Goal: Task Accomplishment & Management: Use online tool/utility

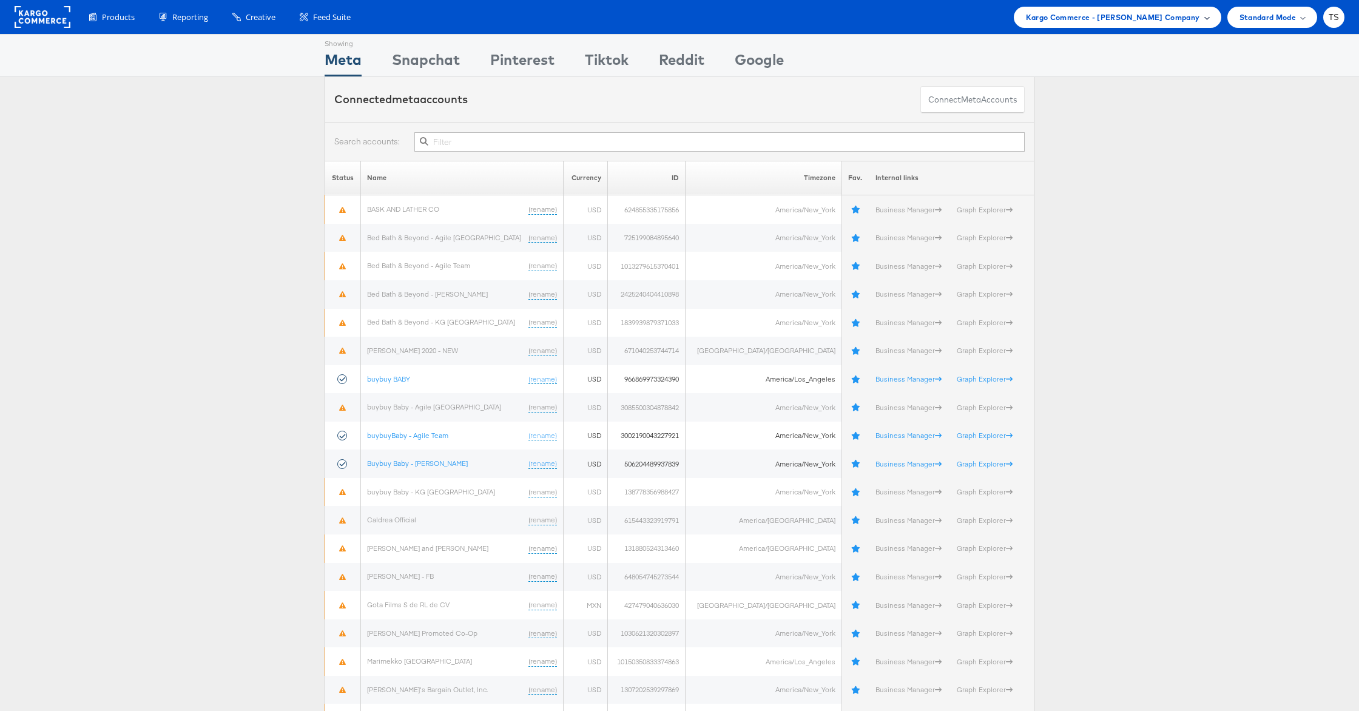
click at [1173, 21] on span "Kargo Commerce - [PERSON_NAME] Company" at bounding box center [1113, 17] width 174 height 13
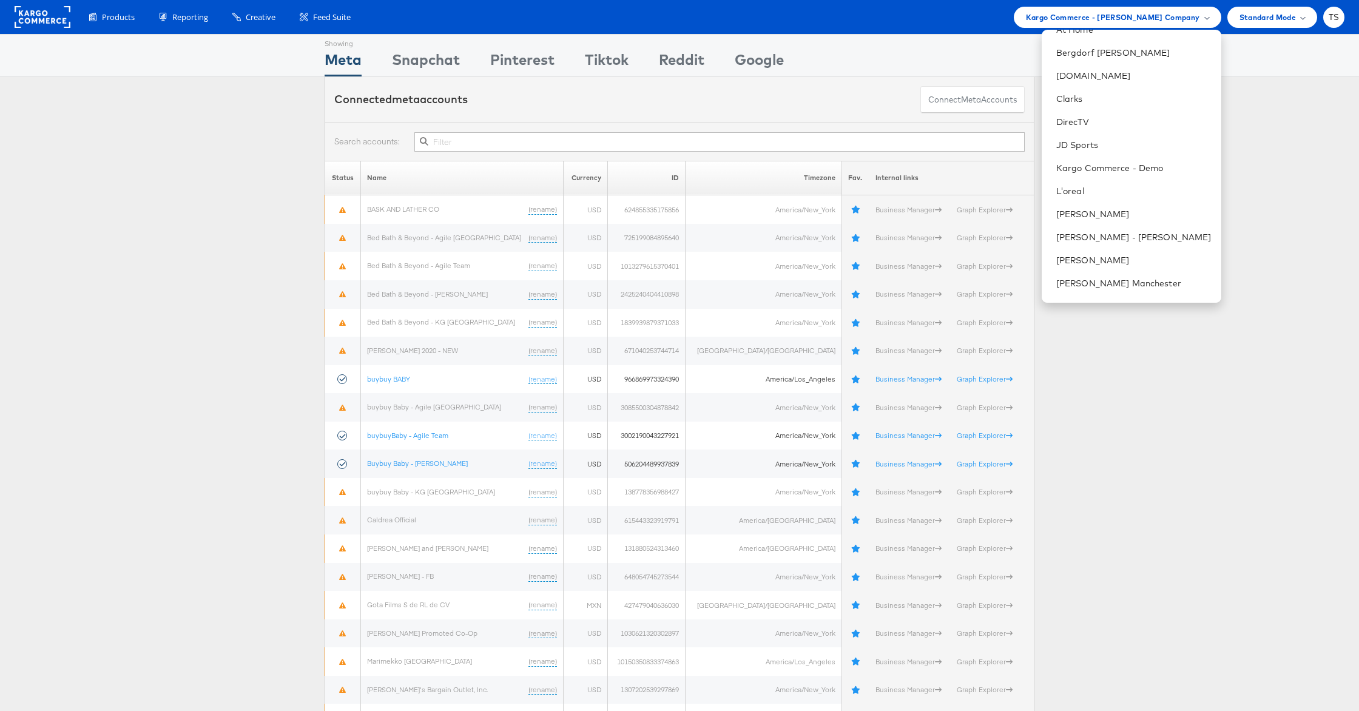
scroll to position [309, 0]
click at [1156, 240] on link "Urban Outfitters" at bounding box center [1133, 243] width 155 height 12
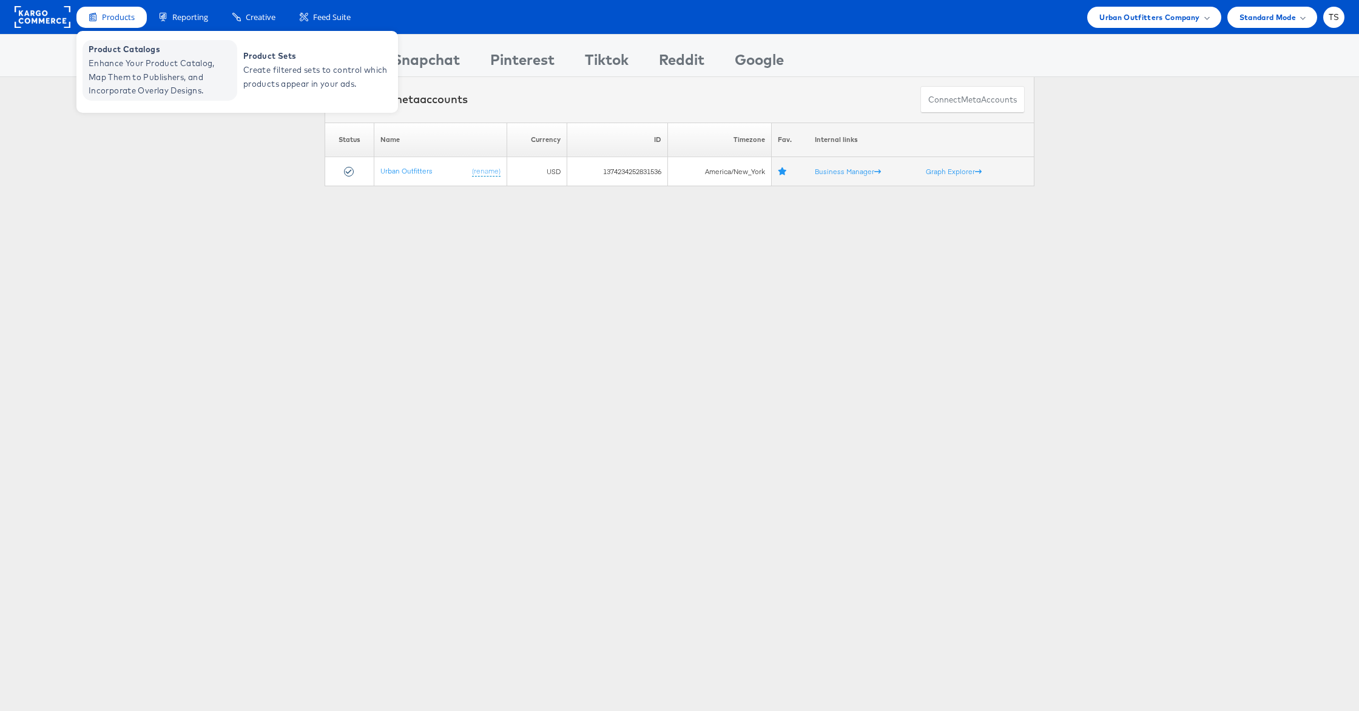
click at [152, 66] on span "Enhance Your Product Catalog, Map Them to Publishers, and Incorporate Overlay D…" at bounding box center [162, 76] width 146 height 41
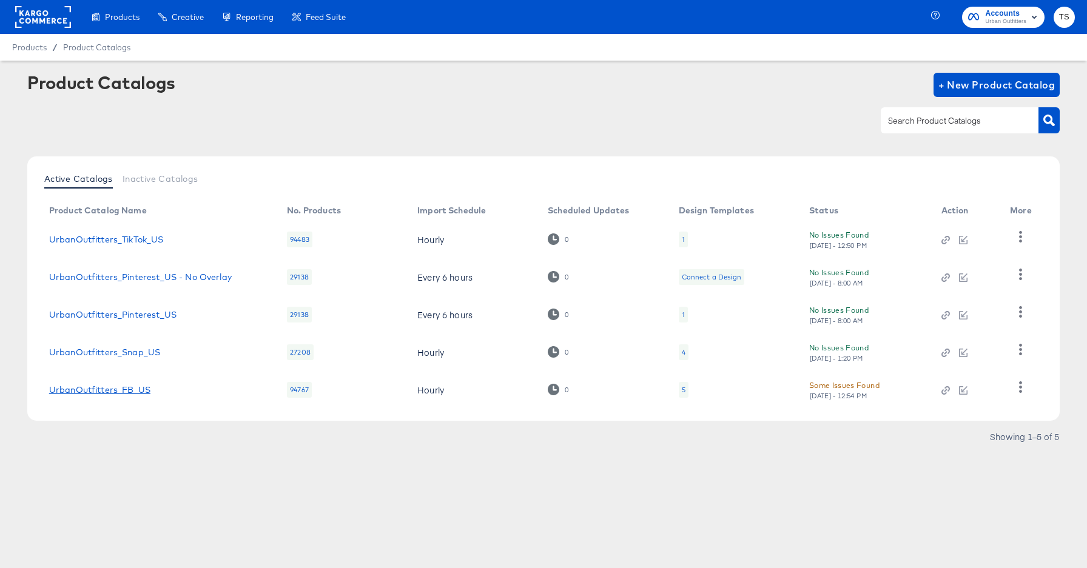
click at [142, 390] on link "UrbanOutfitters_FB_US" at bounding box center [99, 390] width 101 height 10
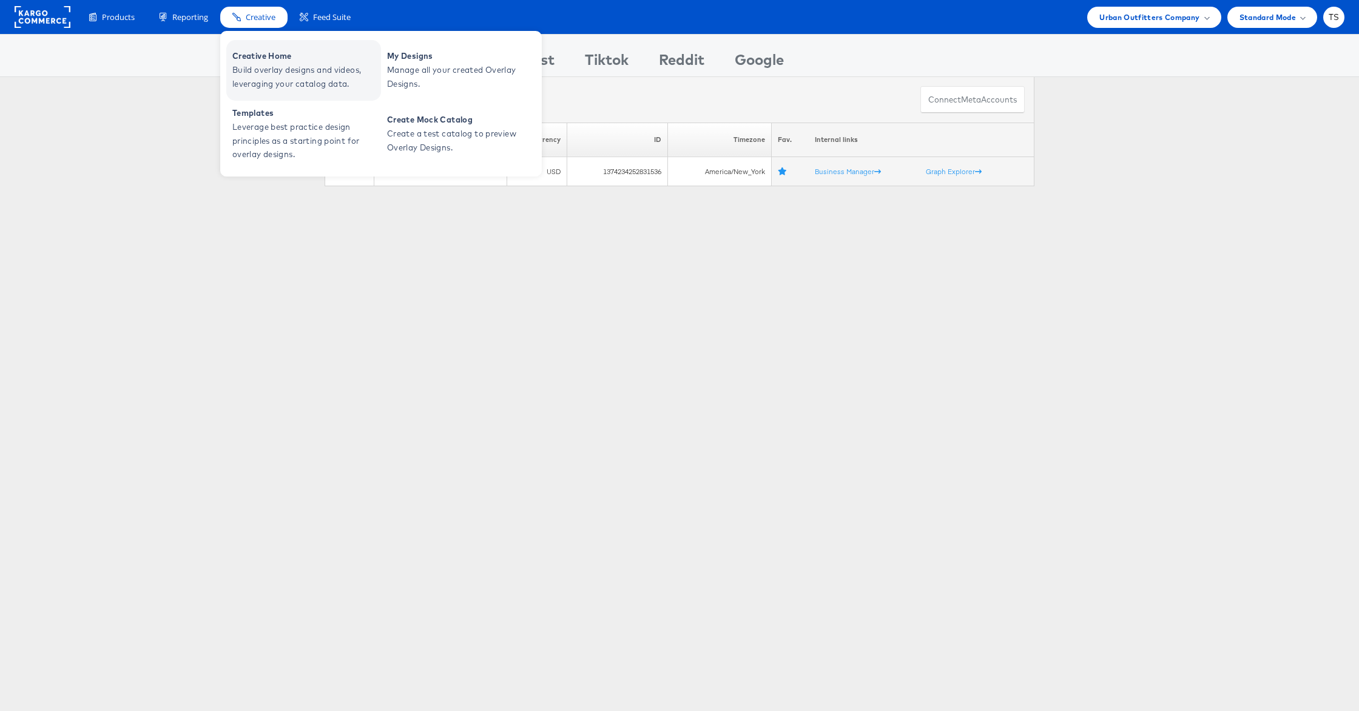
click at [269, 70] on span "Build overlay designs and videos, leveraging your catalog data." at bounding box center [305, 77] width 146 height 28
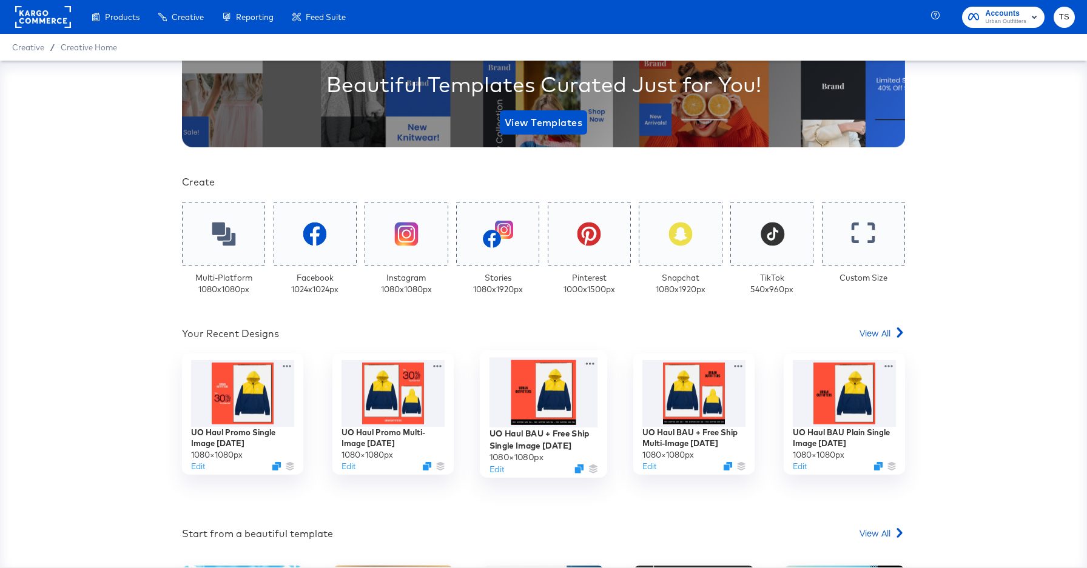
scroll to position [319, 0]
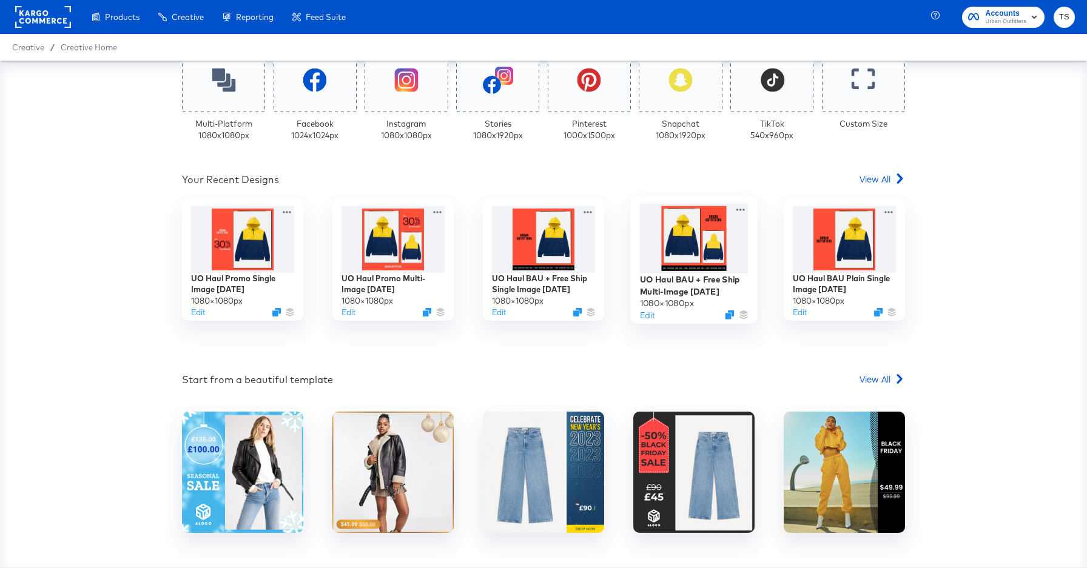
click at [681, 260] on div at bounding box center [694, 238] width 109 height 70
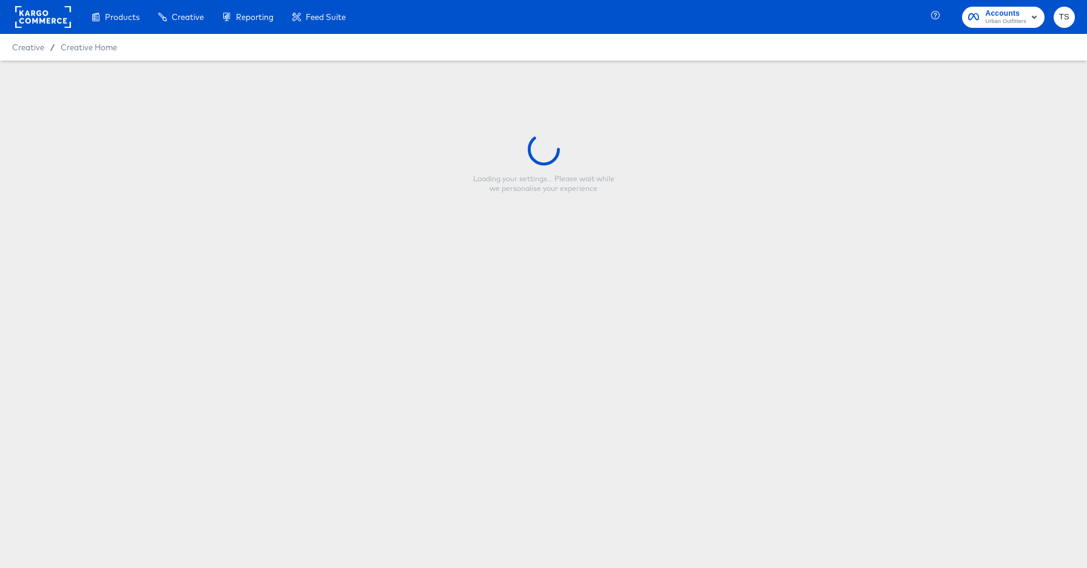
type input "UO Haul BAU + Free Ship Multi-Image 7.28.25"
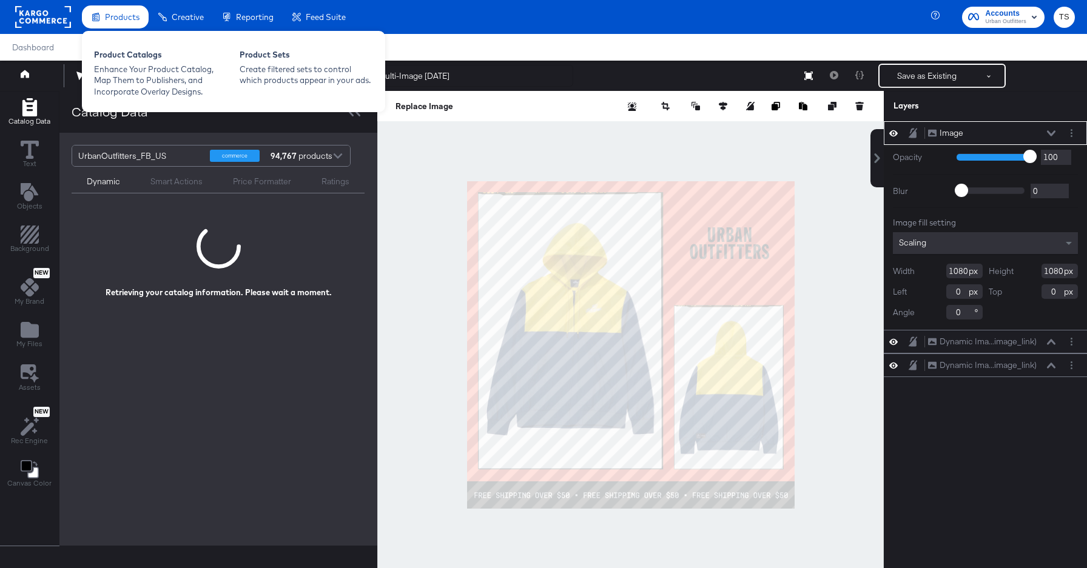
click at [106, 26] on div "Products" at bounding box center [115, 17] width 67 height 24
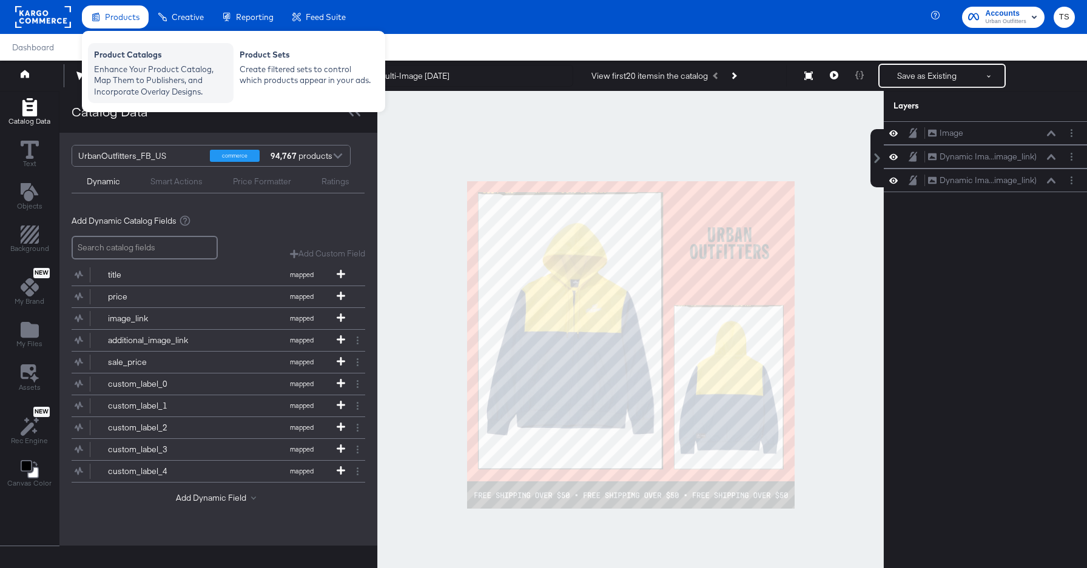
click at [132, 72] on div "Enhance Your Product Catalog, Map Them to Publishers, and Incorporate Overlay D…" at bounding box center [160, 81] width 133 height 34
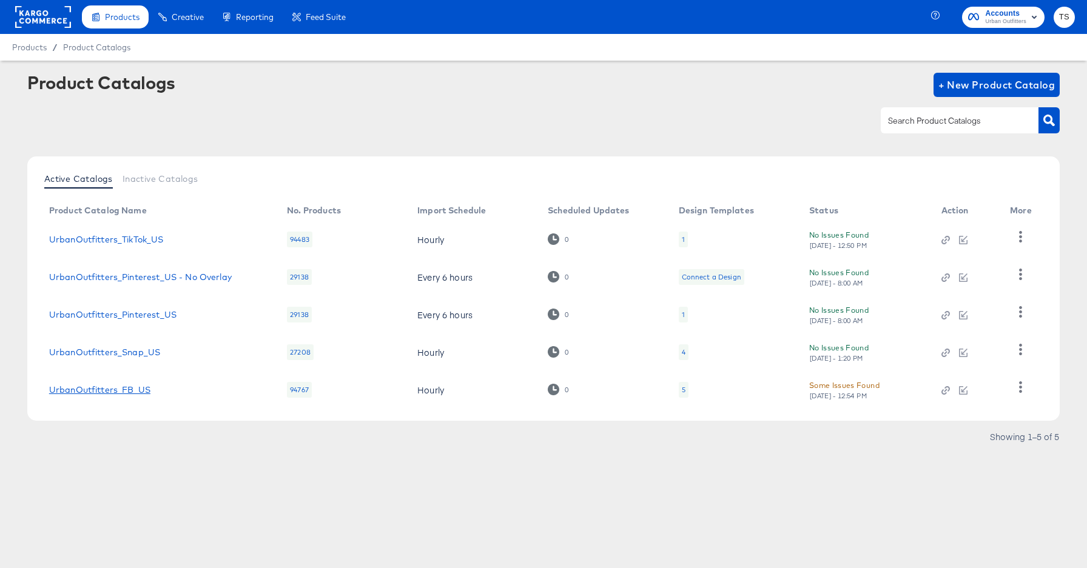
click at [132, 391] on link "UrbanOutfitters_FB_US" at bounding box center [99, 390] width 101 height 10
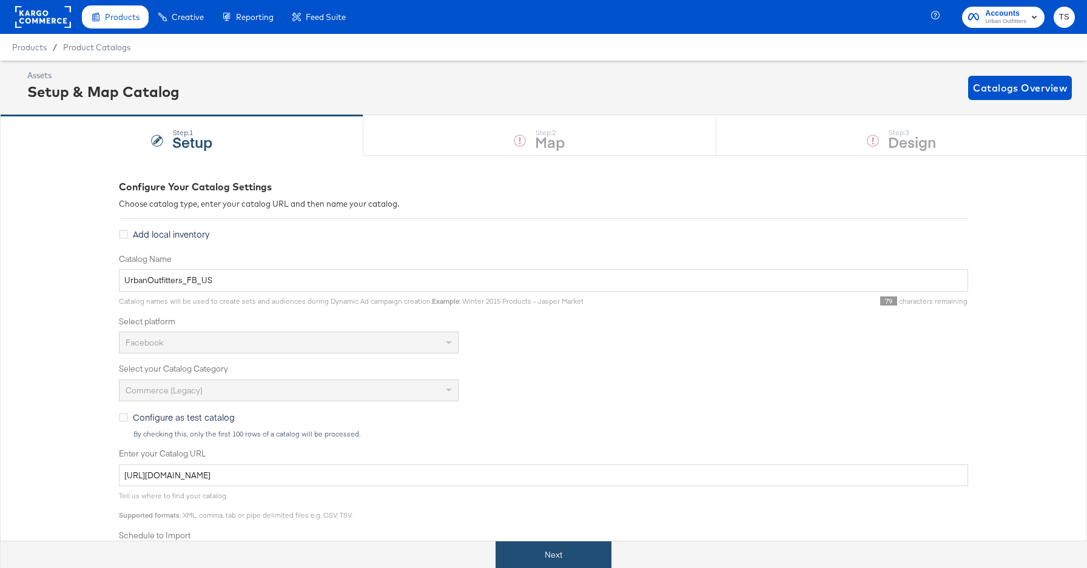
click at [531, 559] on button "Next" at bounding box center [554, 555] width 116 height 27
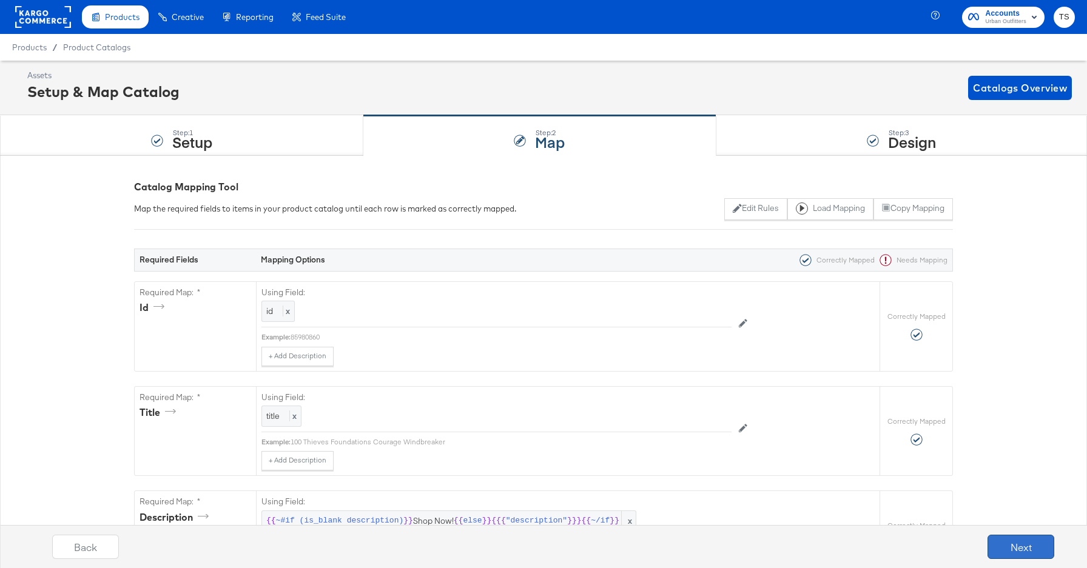
click at [1028, 555] on button "Next" at bounding box center [1021, 547] width 67 height 24
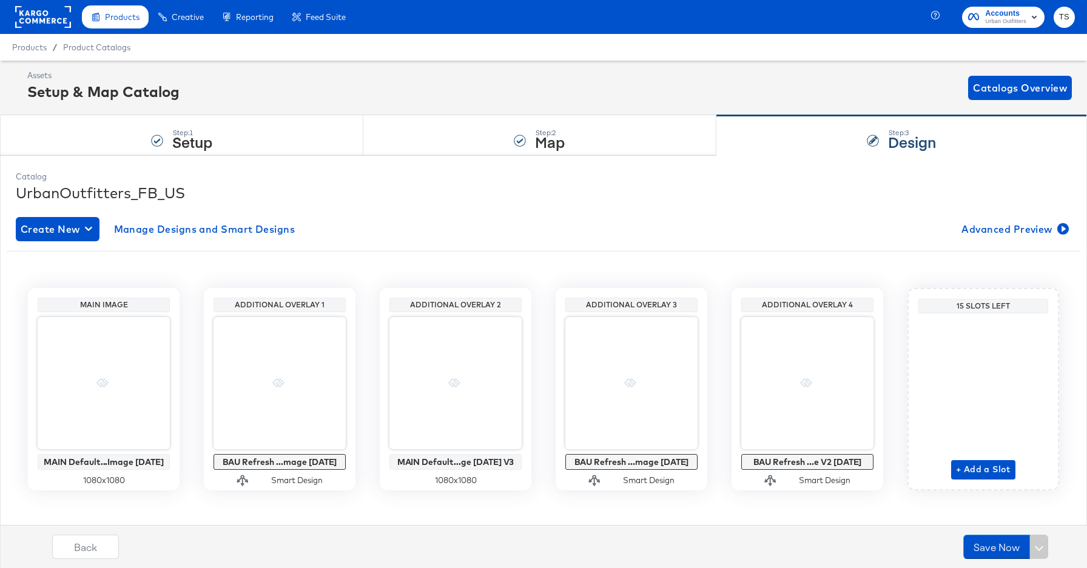
scroll to position [9, 0]
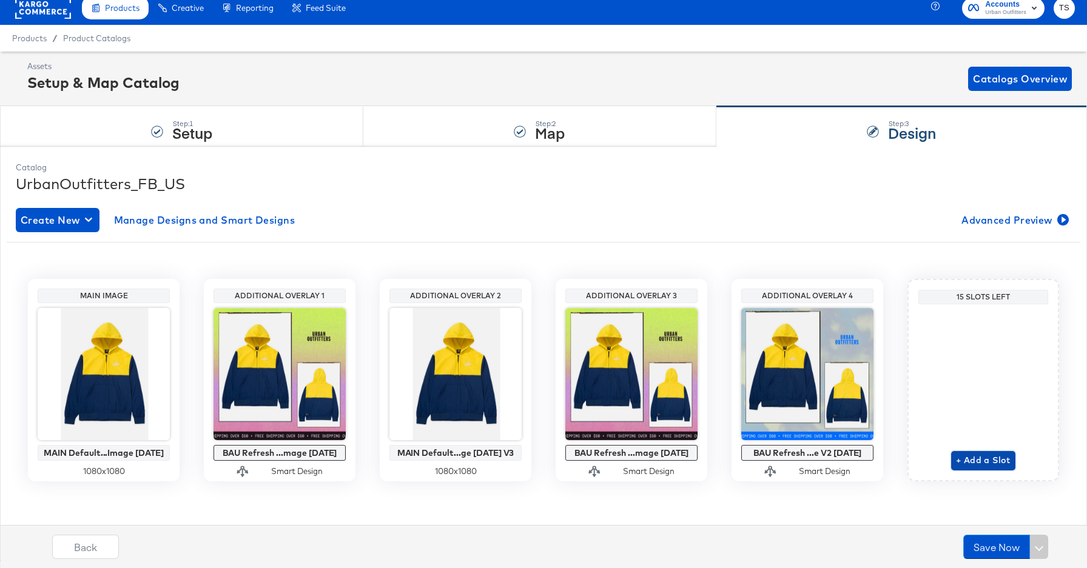
click at [965, 460] on span "+ Add a Slot" at bounding box center [983, 460] width 55 height 15
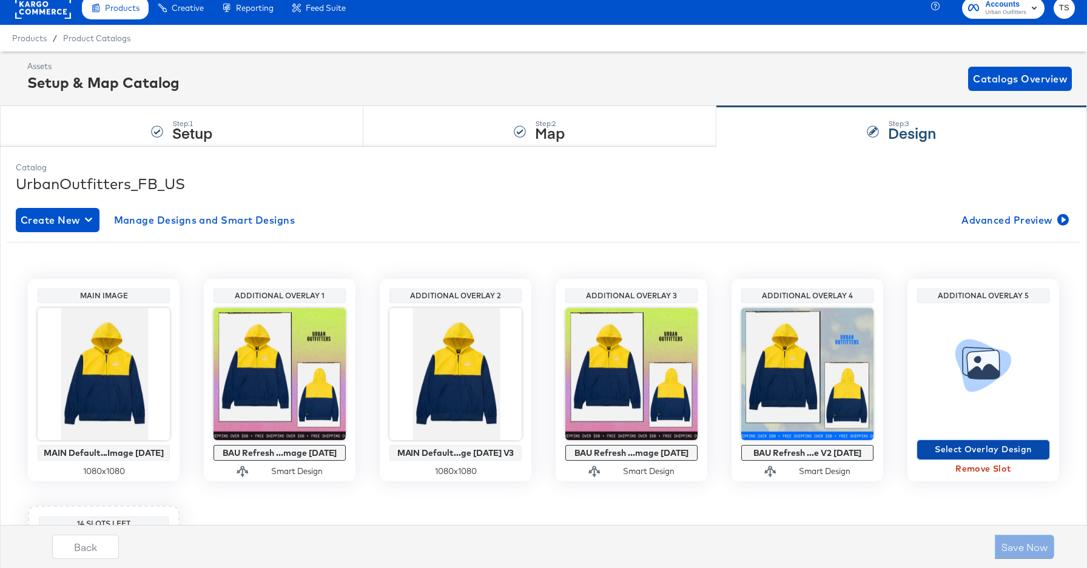
click at [960, 447] on span "Select Overlay Design" at bounding box center [983, 449] width 123 height 15
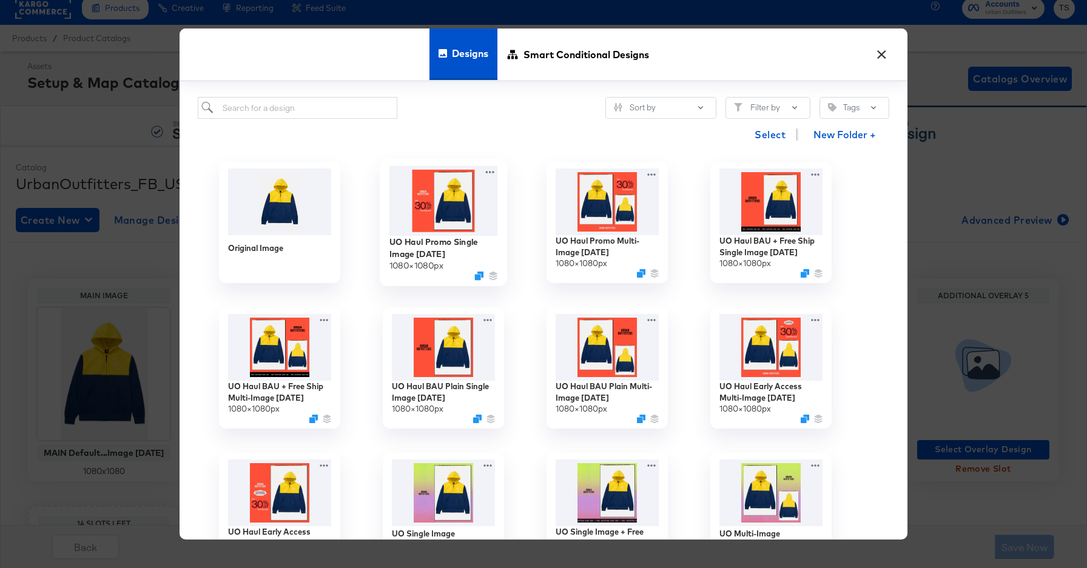
click at [435, 217] on img at bounding box center [443, 201] width 109 height 70
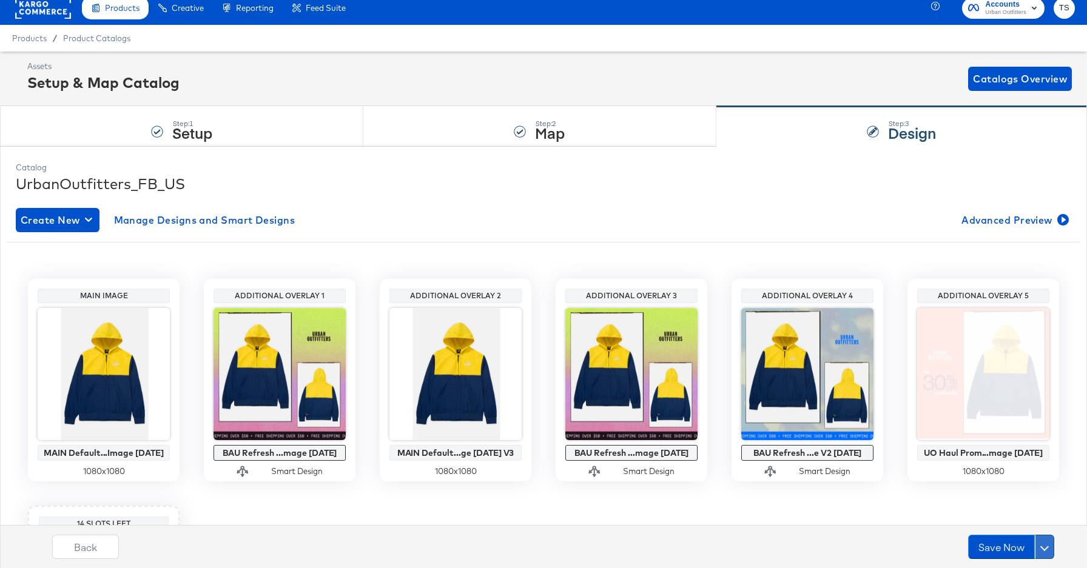
click at [1041, 548] on span at bounding box center [1044, 547] width 8 height 8
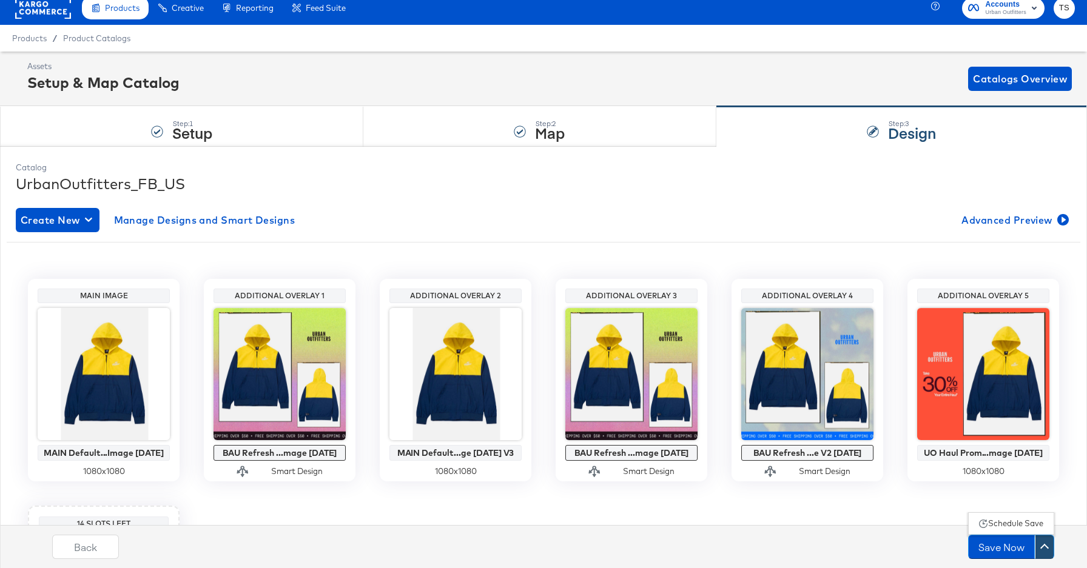
click at [1019, 527] on div "Schedule Save" at bounding box center [1015, 524] width 55 height 12
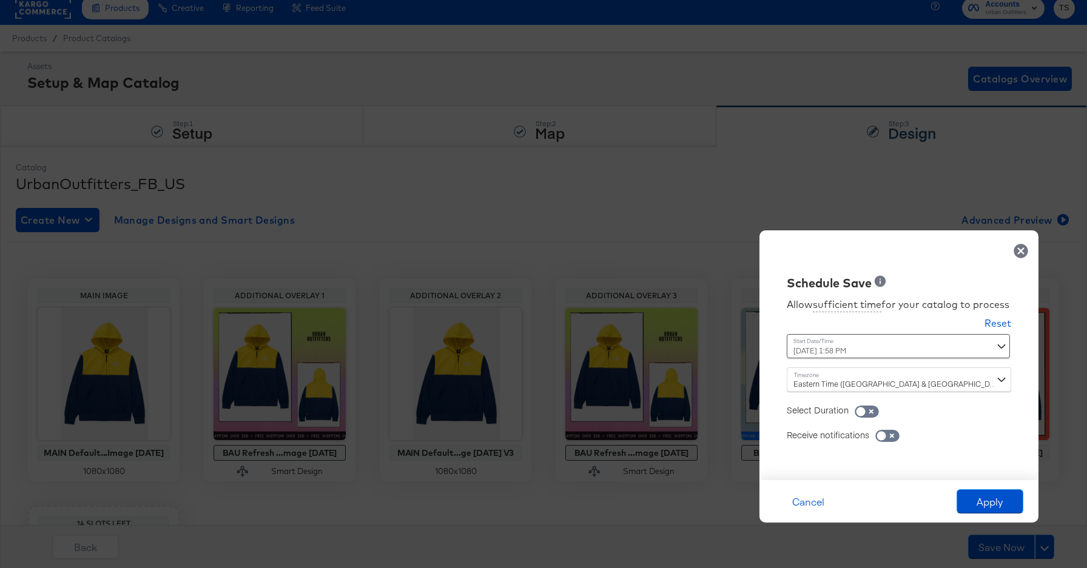
click at [1027, 244] on icon at bounding box center [1021, 251] width 14 height 14
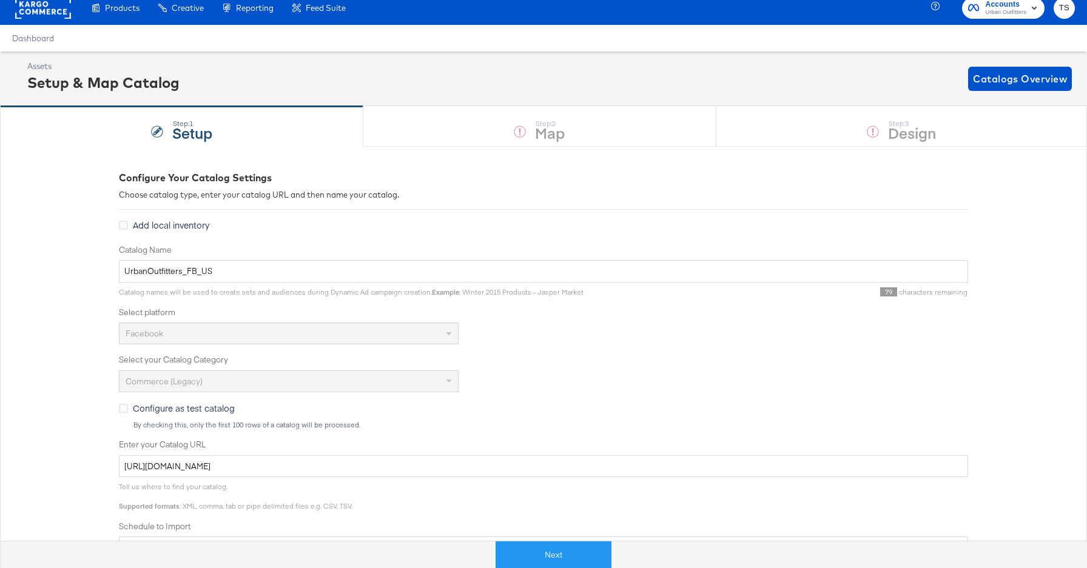
scroll to position [9, 0]
click at [55, 7] on rect at bounding box center [43, 8] width 56 height 22
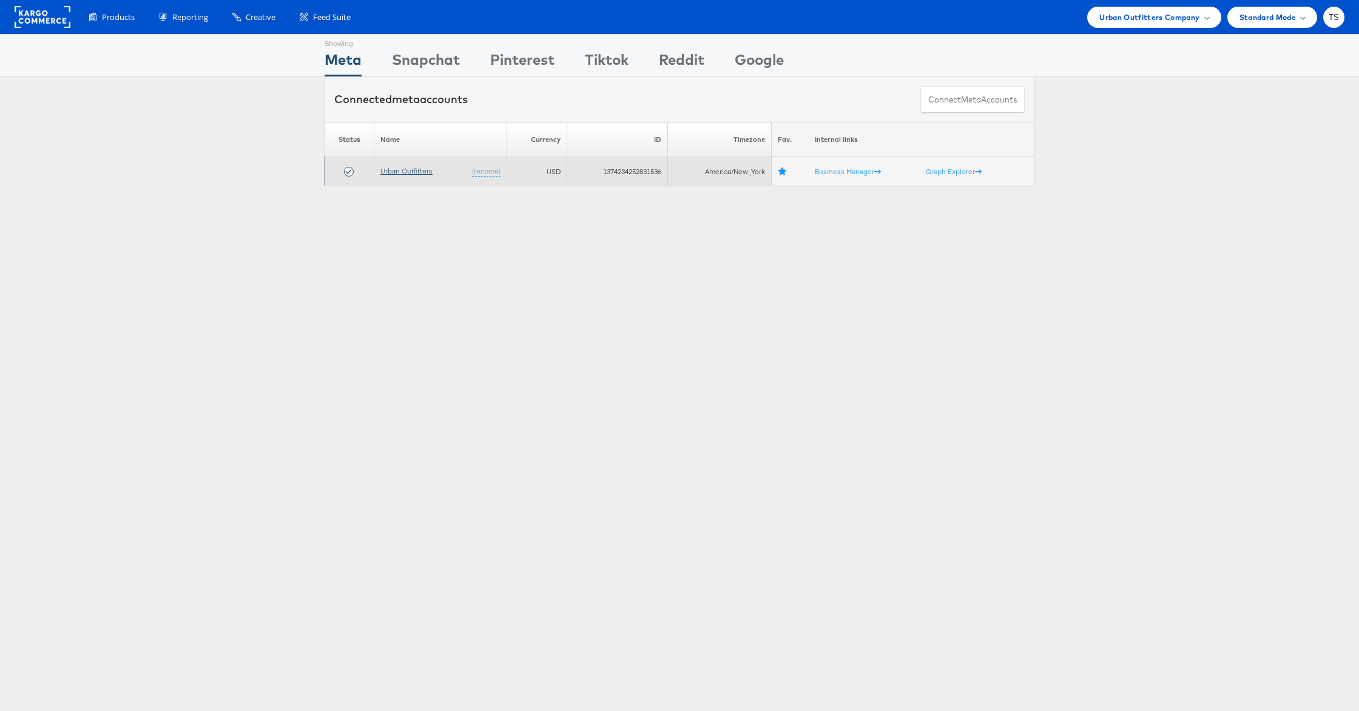
click at [411, 169] on link "Urban Outfitters" at bounding box center [406, 170] width 52 height 9
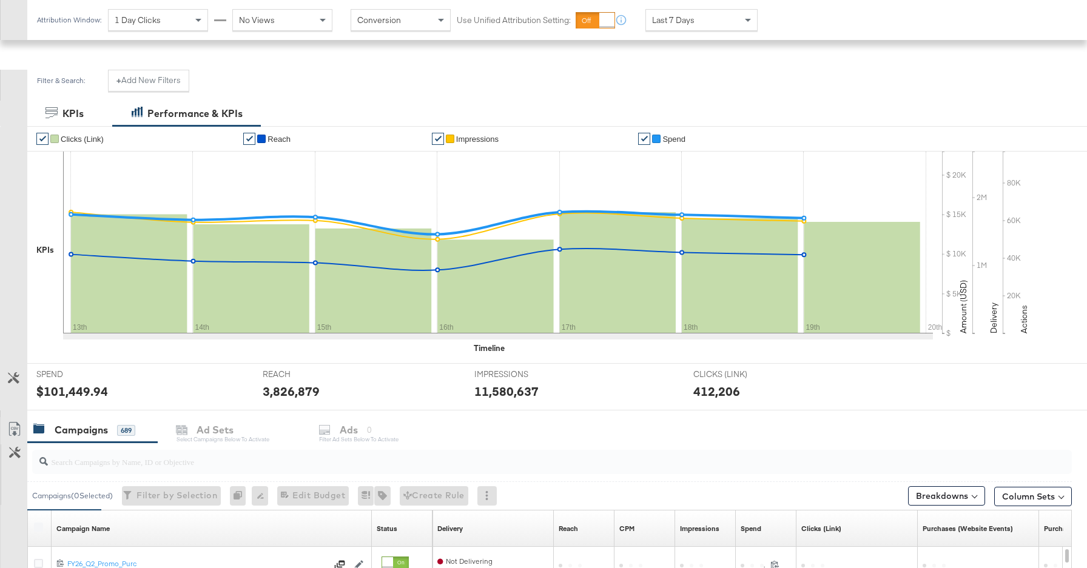
scroll to position [325, 0]
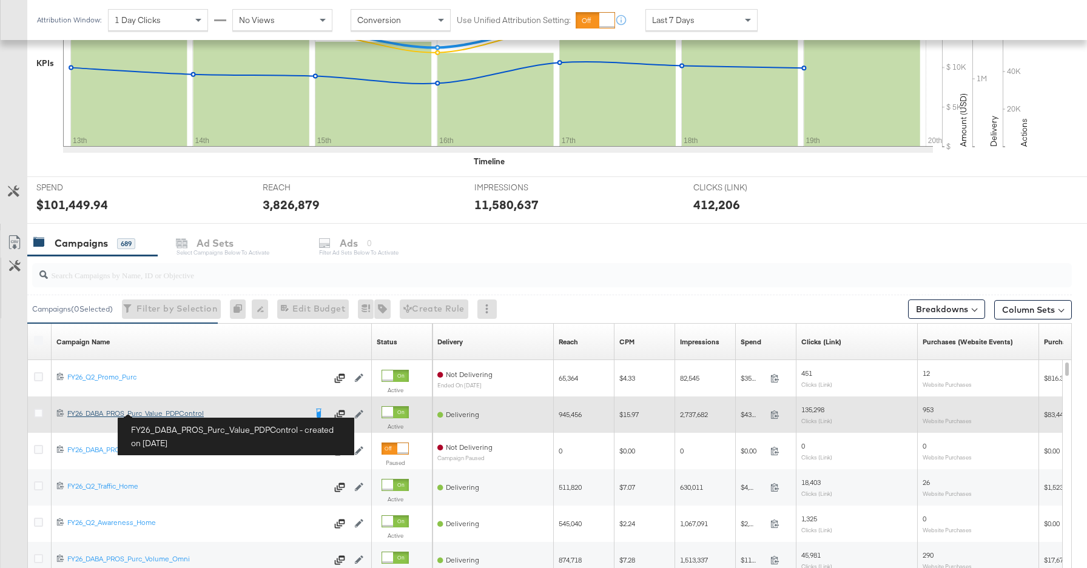
click at [163, 413] on div "FY26_DABA_PROS_Purc_Value_PDPControl FY26_DABA_PROS_Purc_Value_PDPControl" at bounding box center [186, 414] width 238 height 10
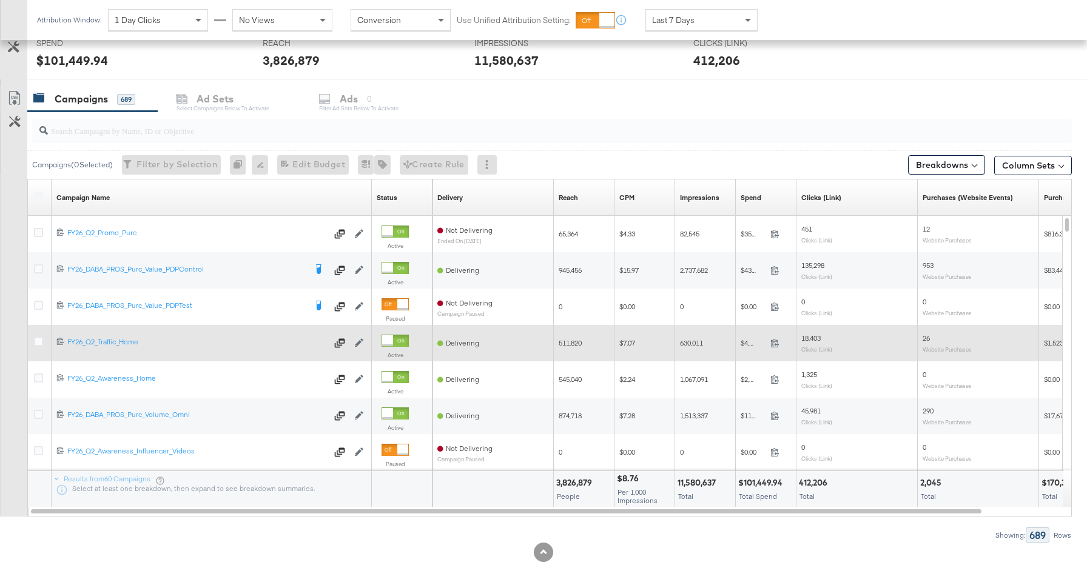
scroll to position [496, 0]
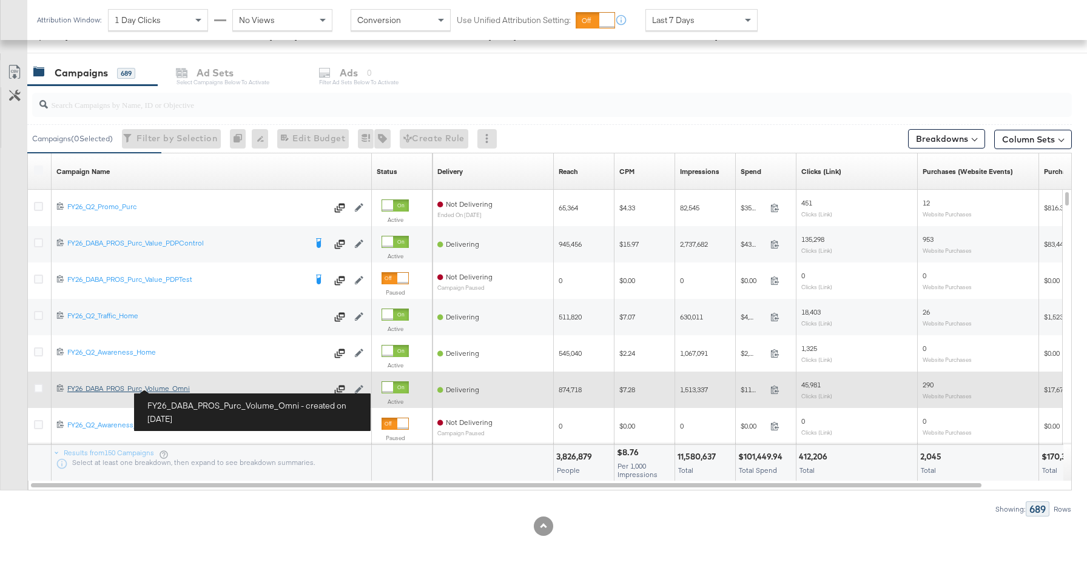
click at [180, 388] on div "FY26_DABA_PROS_Purc_Volume_Omni FY26_DABA_PROS_Purc_Volume_Omni" at bounding box center [197, 389] width 260 height 10
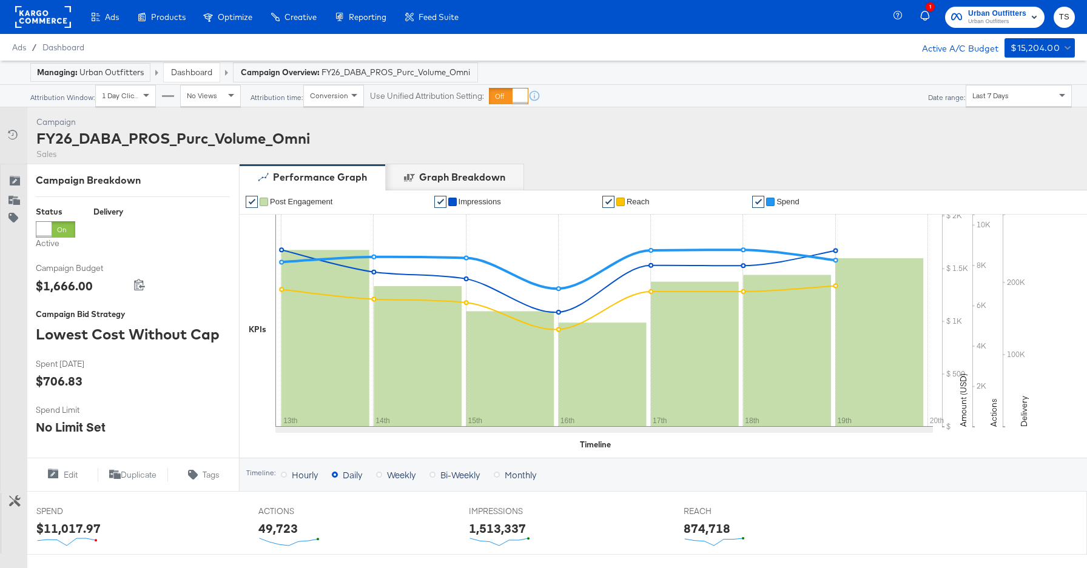
scroll to position [394, 0]
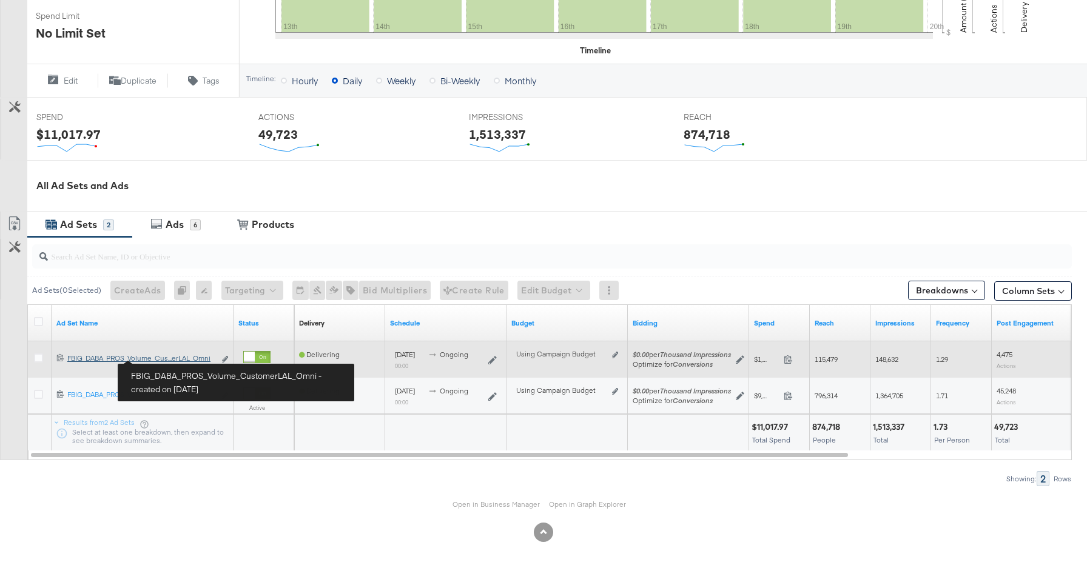
click at [163, 359] on div "FBIG_DABA_PROS_Volume_CustomerLAL_Omni FBIG_DABA_PROS_Volume_Cus...erLAL_Omni" at bounding box center [140, 359] width 147 height 10
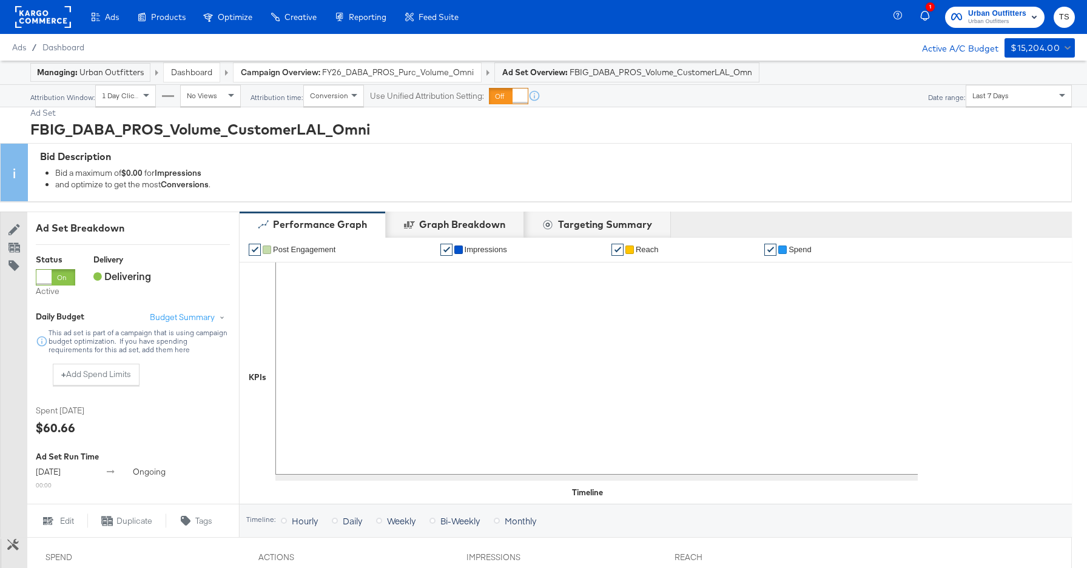
scroll to position [476, 0]
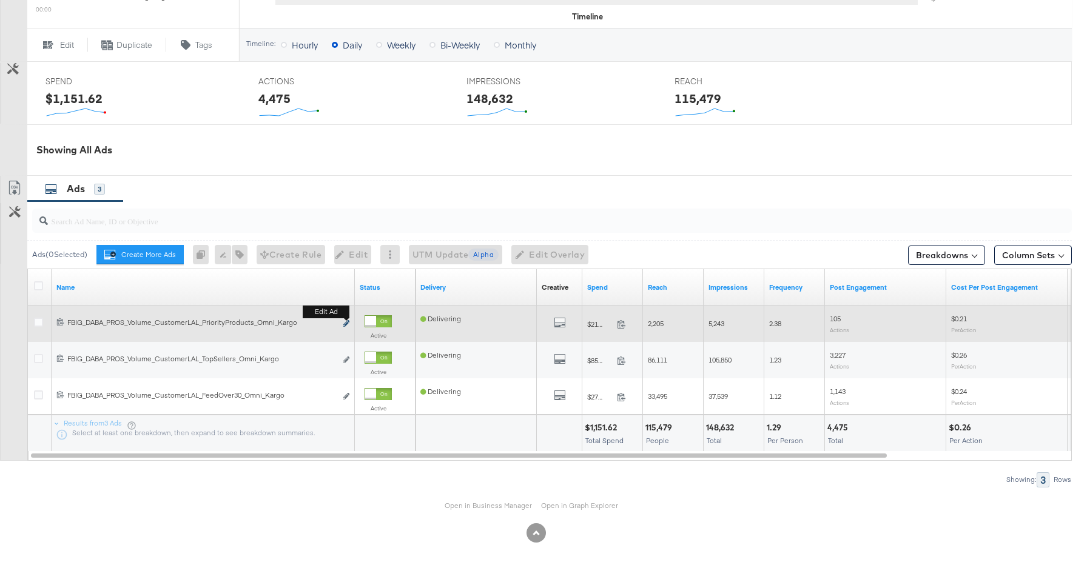
click at [348, 324] on icon "link" at bounding box center [346, 323] width 6 height 7
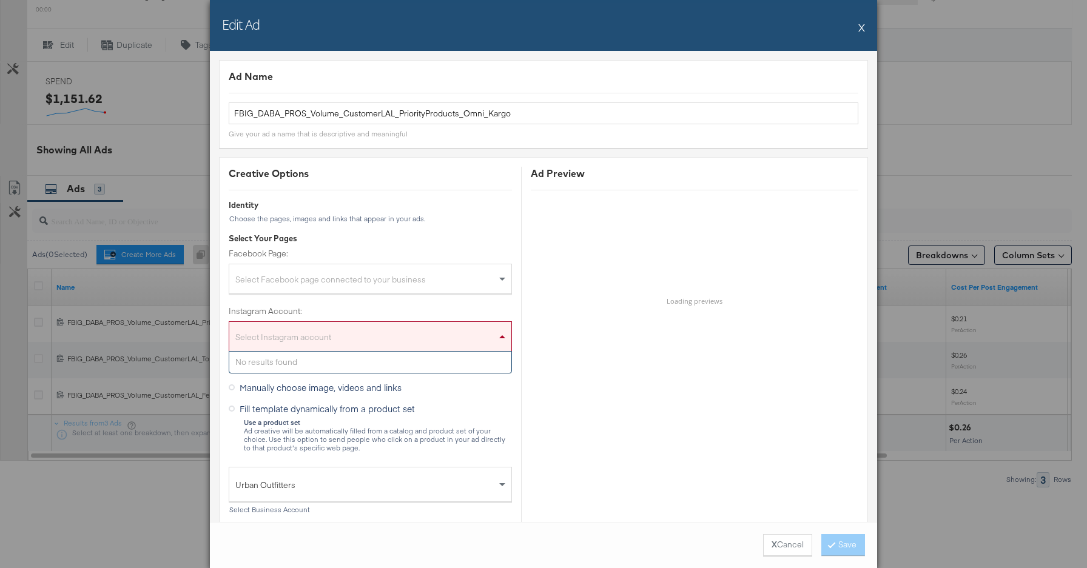
click at [502, 336] on span at bounding box center [502, 336] width 6 height 3
click at [423, 310] on label "Instagram Account:" at bounding box center [370, 312] width 283 height 12
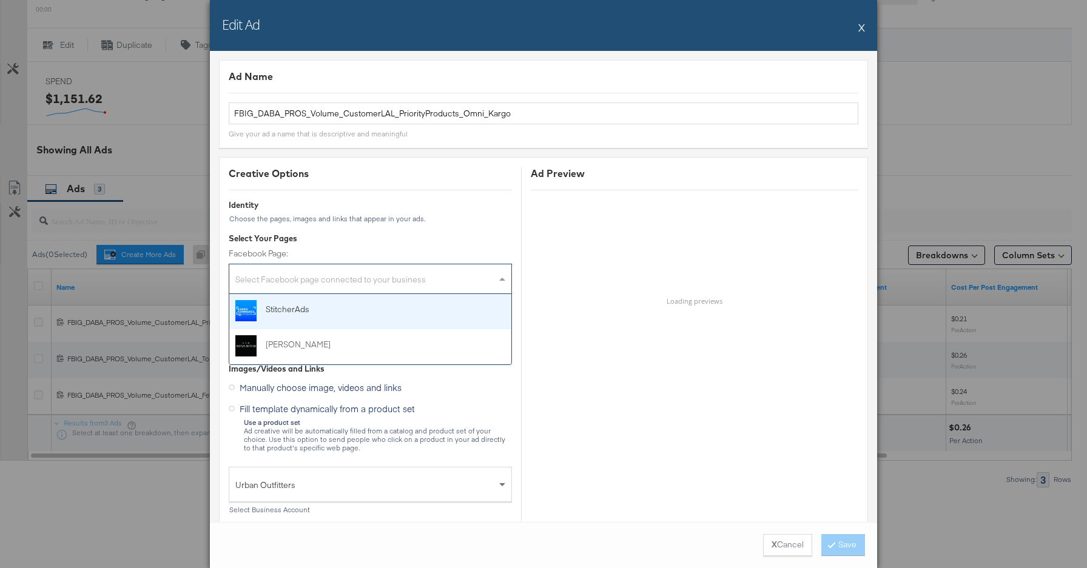
click at [445, 282] on div "Select Facebook page connected to your business" at bounding box center [370, 281] width 282 height 24
click at [451, 251] on label "Facebook Page:" at bounding box center [370, 254] width 283 height 12
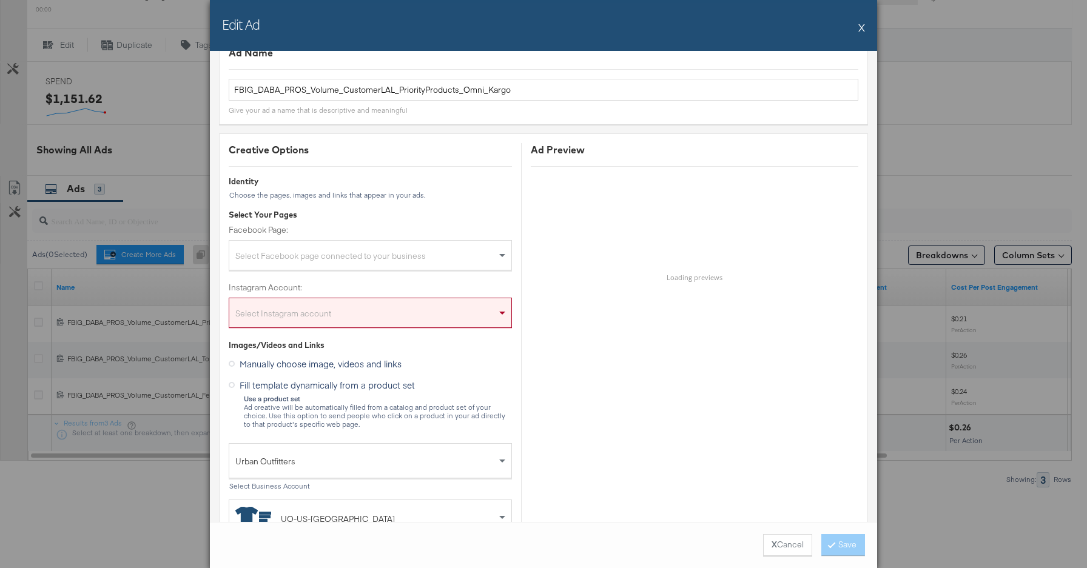
scroll to position [0, 0]
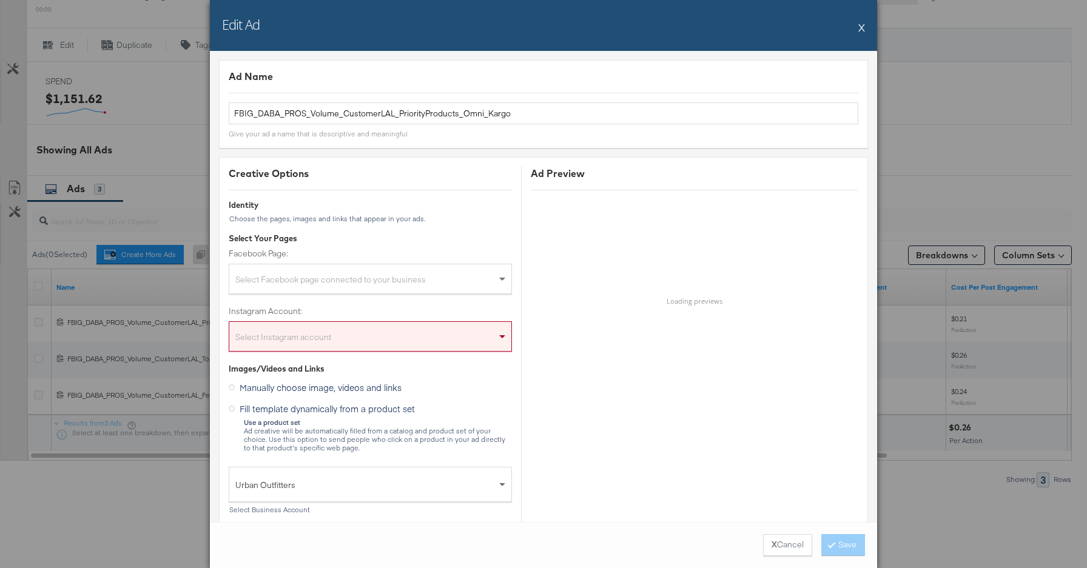
click at [865, 30] on div "Edit Ad X" at bounding box center [543, 25] width 667 height 51
click at [861, 29] on button "X" at bounding box center [861, 27] width 7 height 24
